Goal: Task Accomplishment & Management: Manage account settings

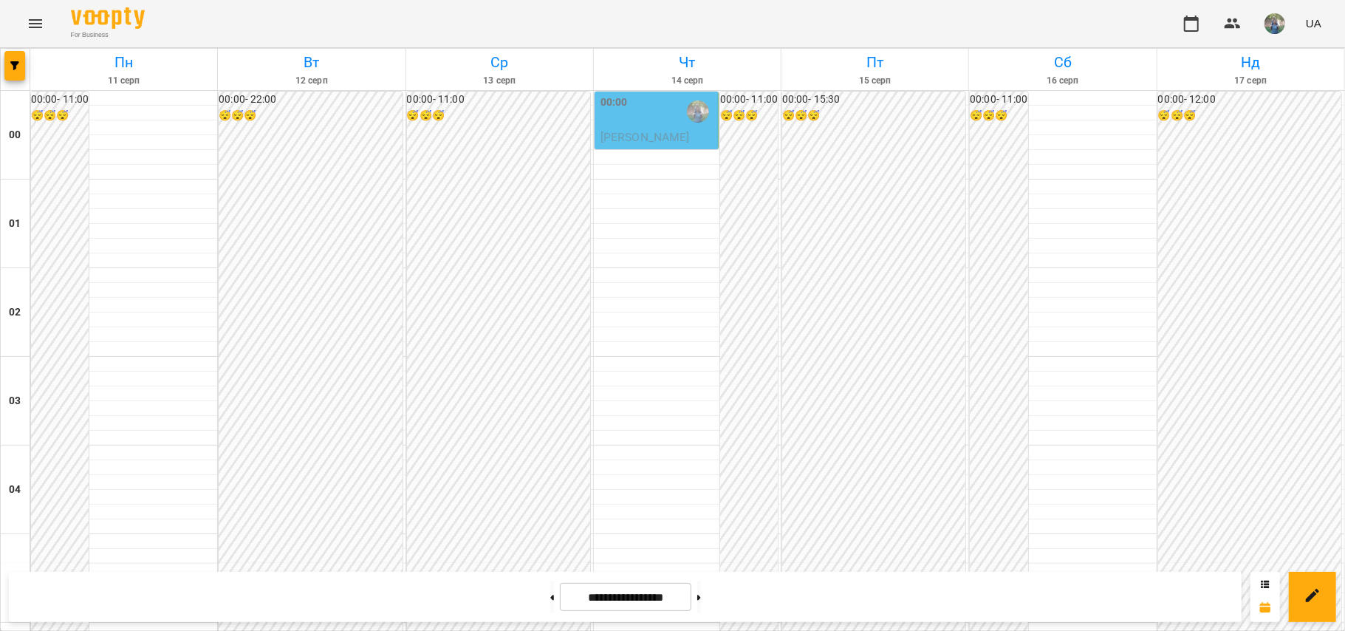
scroll to position [866, 0]
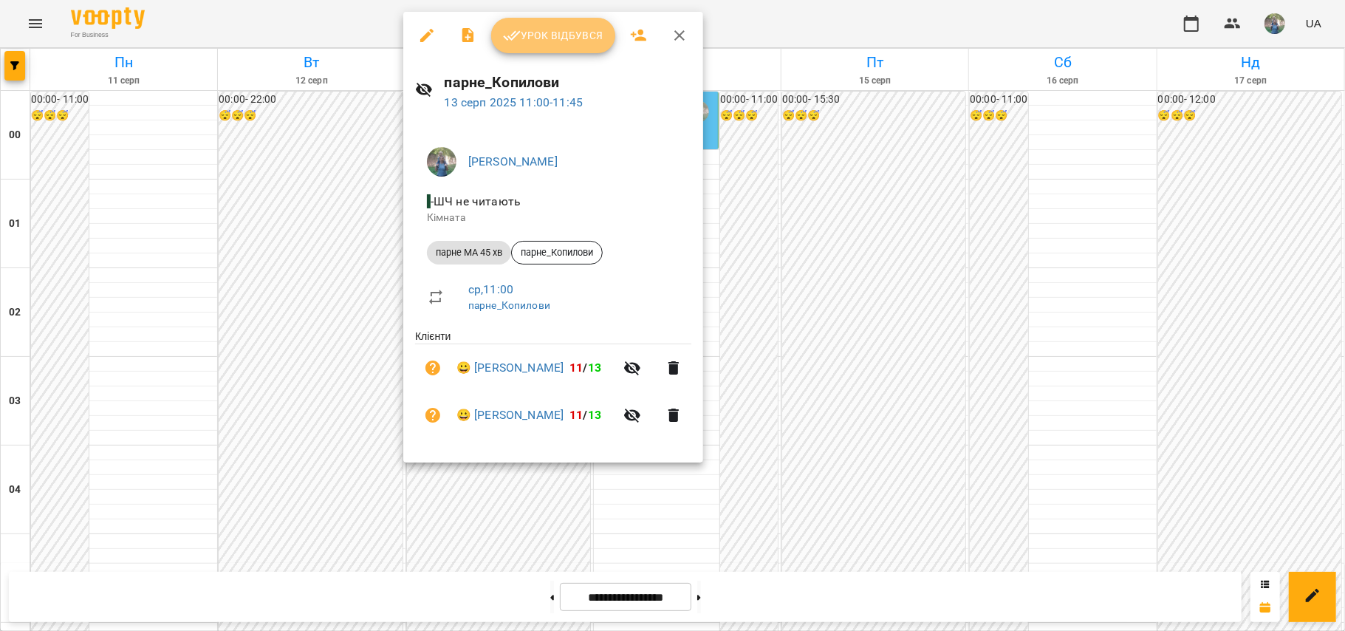
click at [544, 38] on span "Урок відбувся" at bounding box center [553, 36] width 100 height 18
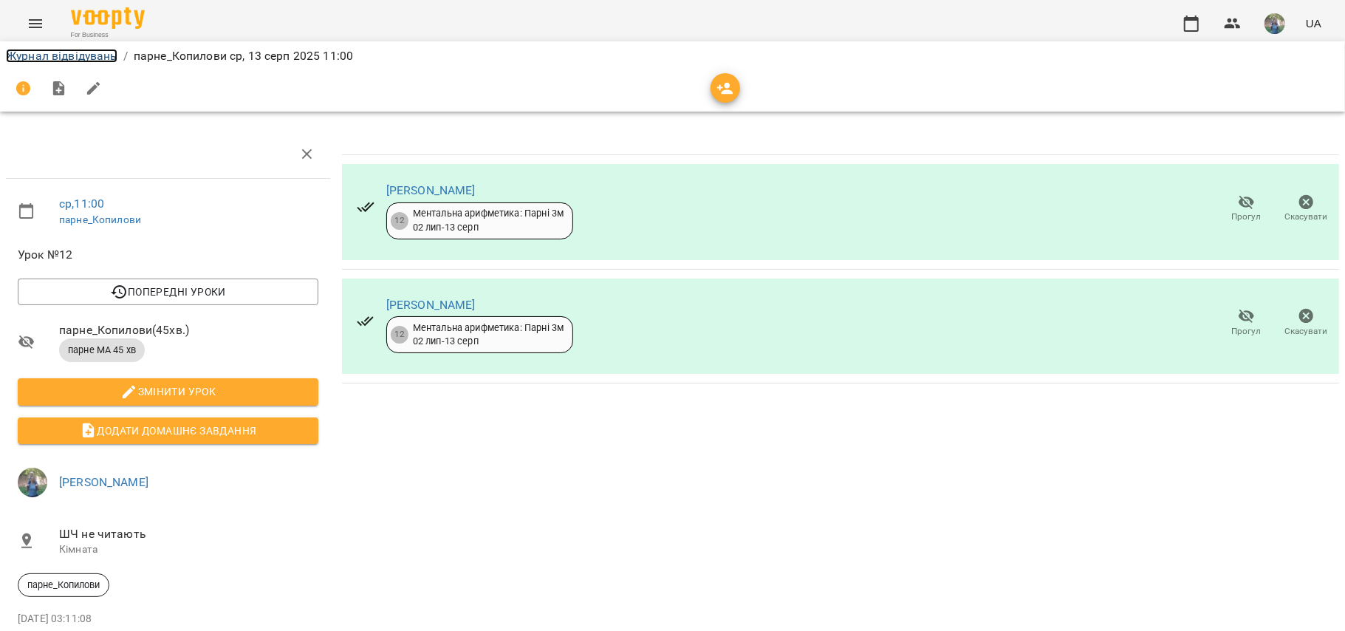
click at [57, 59] on link "Журнал відвідувань" at bounding box center [62, 56] width 112 height 14
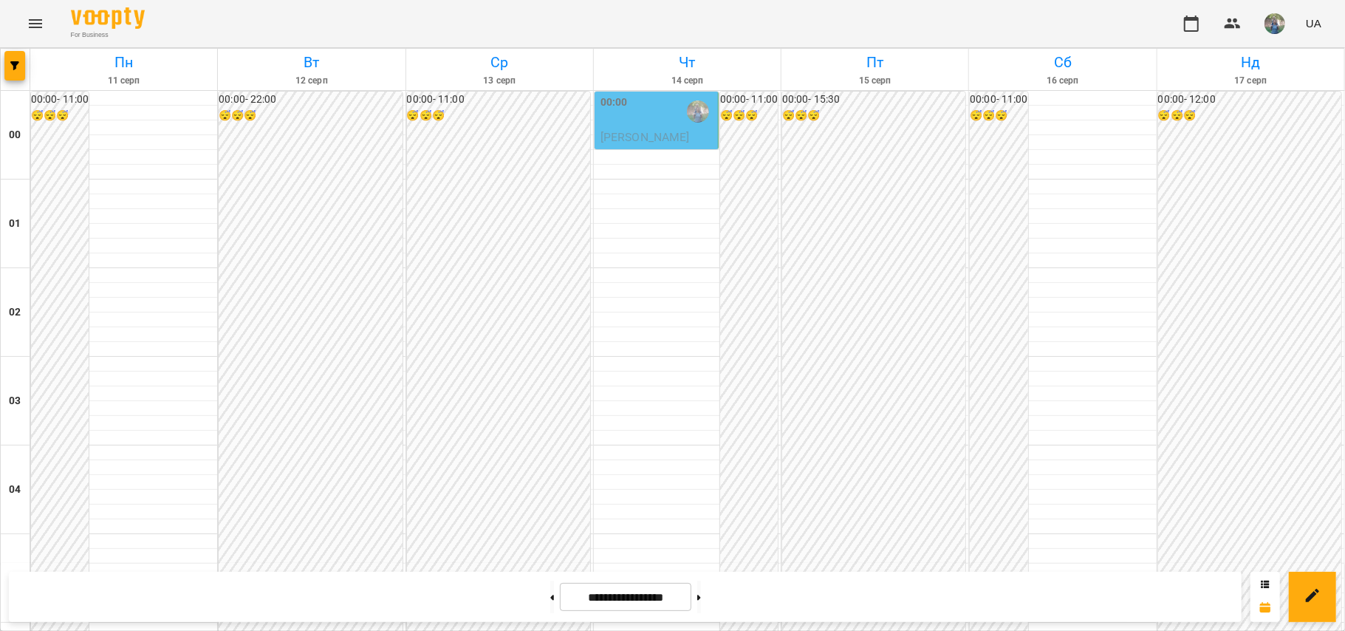
scroll to position [1379, 0]
click at [701, 595] on icon at bounding box center [699, 598] width 4 height 6
type input "**********"
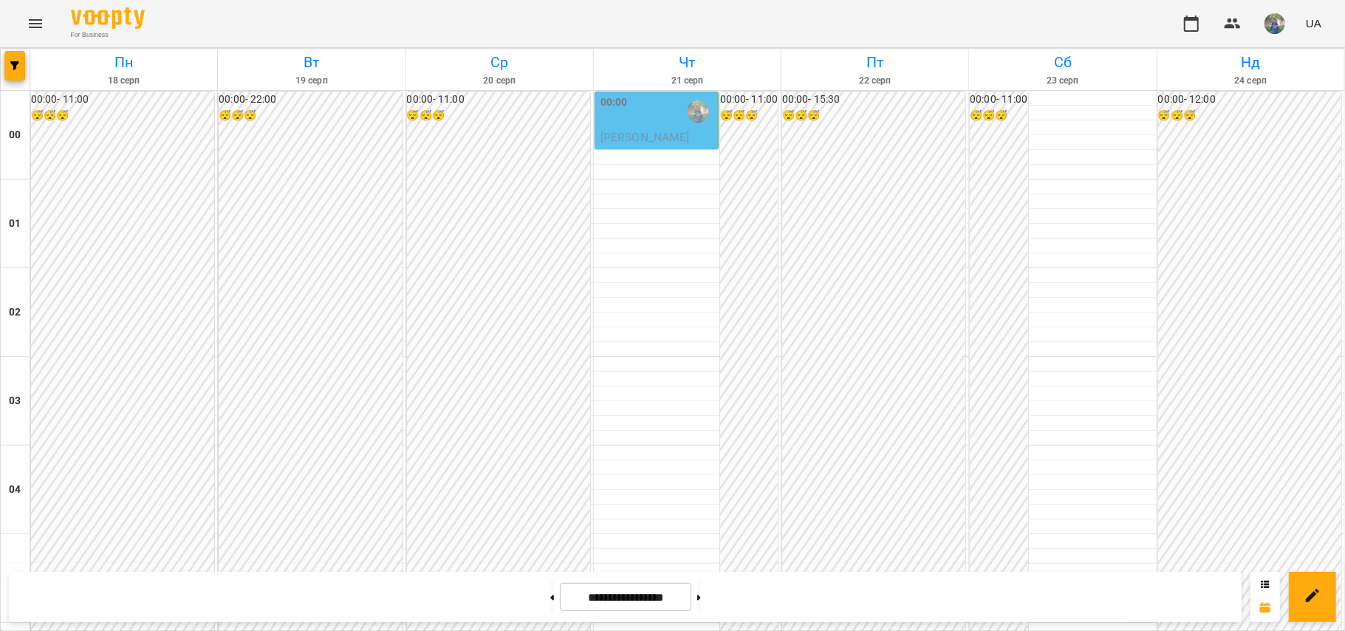
scroll to position [887, 0]
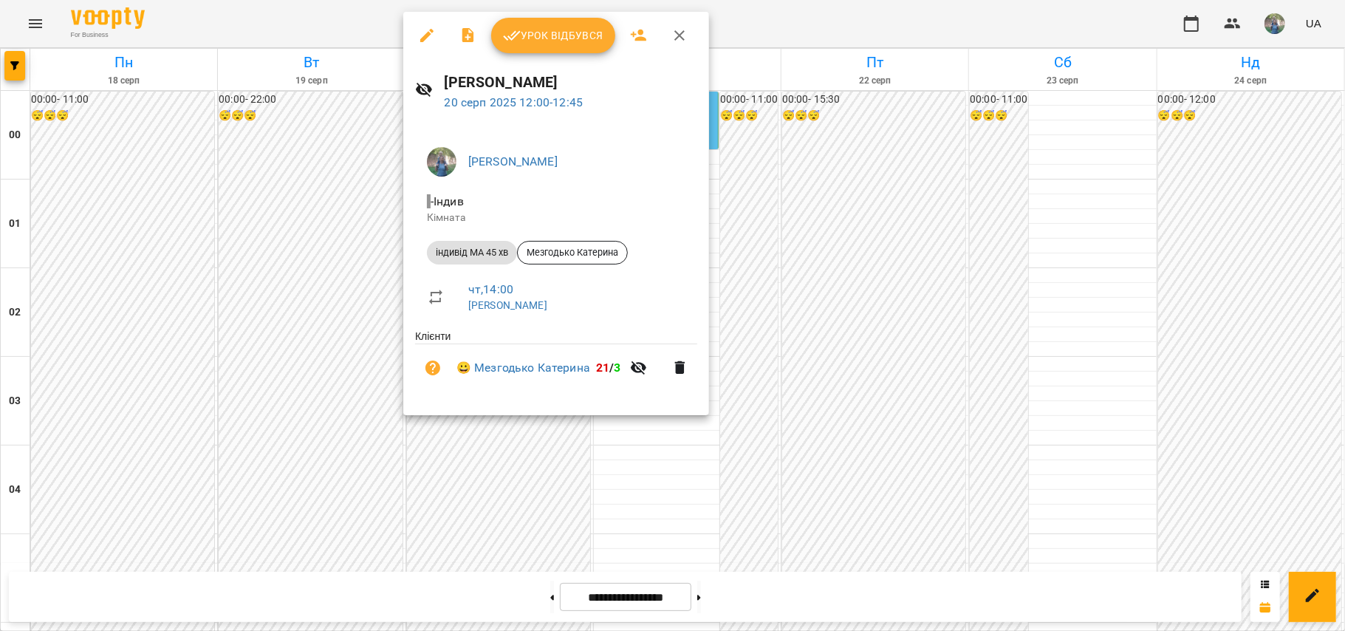
click at [527, 488] on div at bounding box center [672, 315] width 1345 height 631
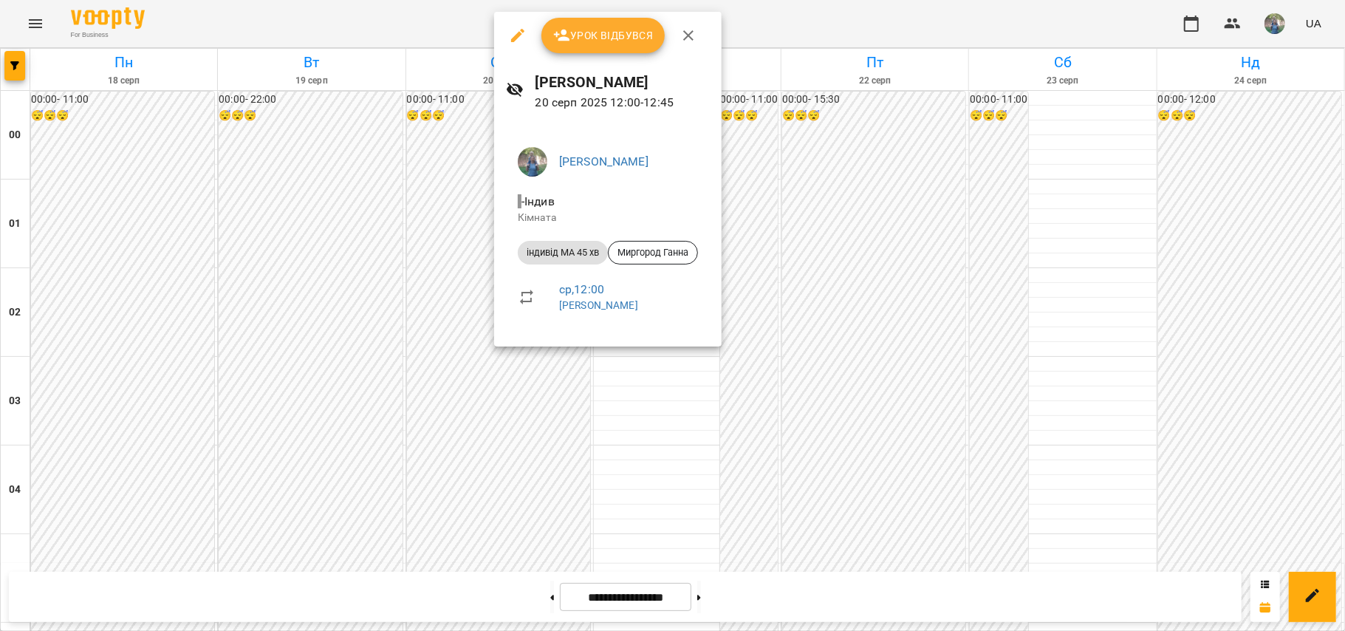
click at [519, 31] on icon "button" at bounding box center [517, 35] width 13 height 13
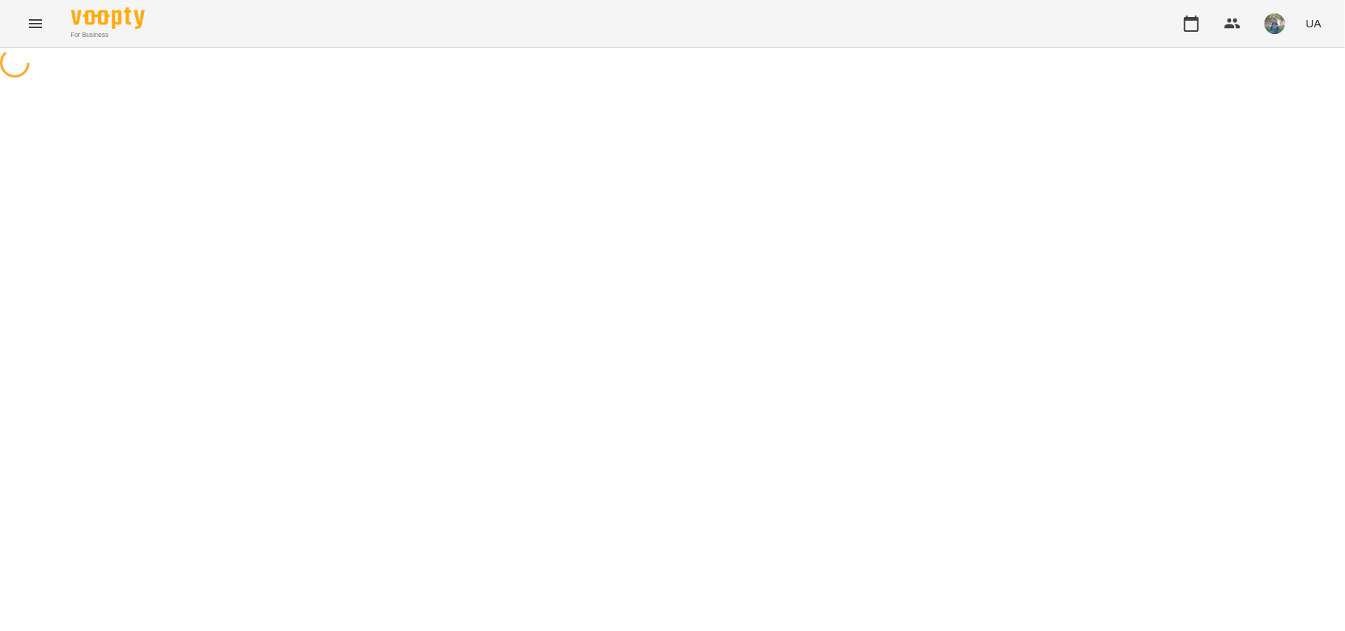
select select "**********"
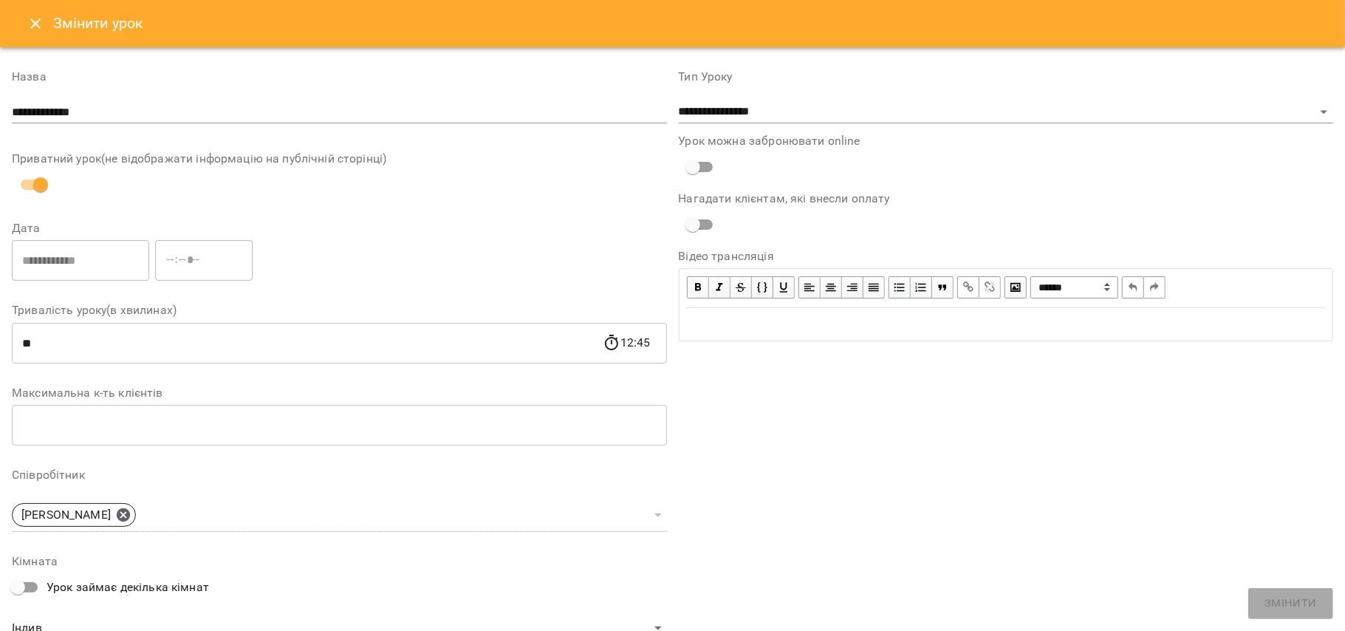
click at [27, 28] on icon "Close" at bounding box center [36, 24] width 18 height 18
